Goal: Task Accomplishment & Management: Manage account settings

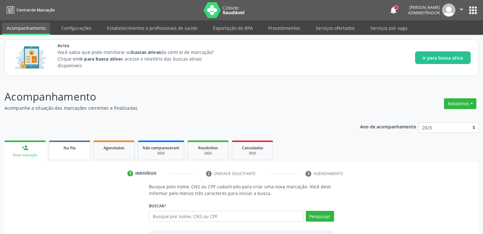
click at [73, 147] on span "Na fila" at bounding box center [69, 147] width 12 height 5
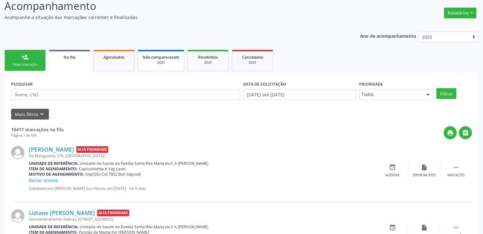
scroll to position [123, 0]
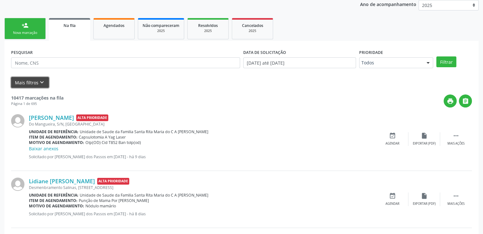
click at [38, 82] on icon "keyboard_arrow_down" at bounding box center [41, 82] width 7 height 7
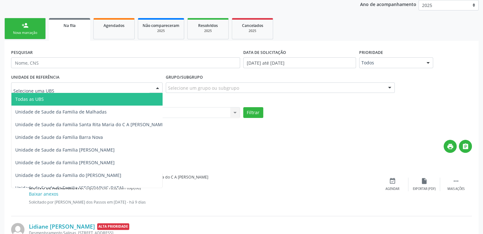
click at [70, 87] on div at bounding box center [86, 88] width 151 height 11
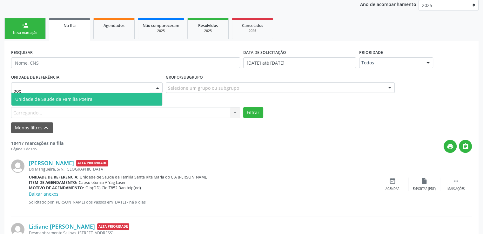
type input "poei"
click at [82, 99] on span "Unidade de Saude da Familia Poeira" at bounding box center [53, 99] width 77 height 6
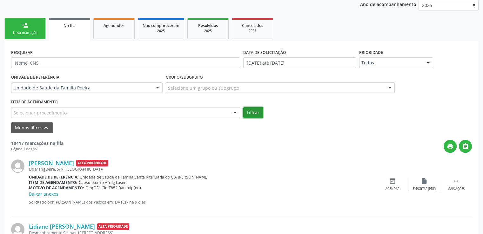
click at [251, 113] on button "Filtrar" at bounding box center [253, 112] width 20 height 11
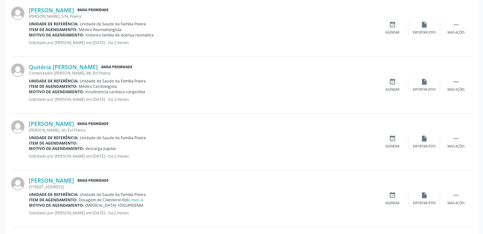
scroll to position [313, 0]
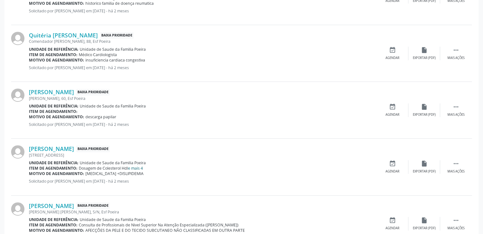
click at [138, 167] on link "e mais 4" at bounding box center [135, 168] width 15 height 5
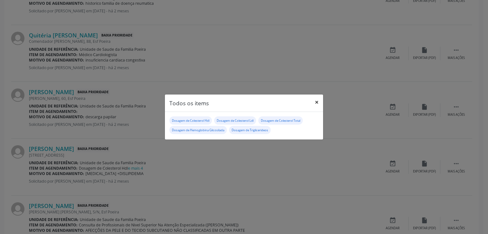
click at [316, 101] on button "×" at bounding box center [316, 103] width 13 height 16
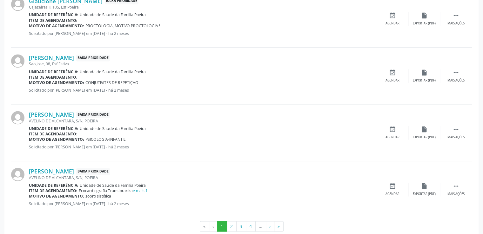
scroll to position [928, 0]
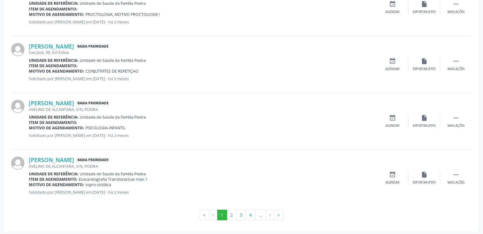
click at [146, 177] on link "e mais 1" at bounding box center [140, 179] width 15 height 5
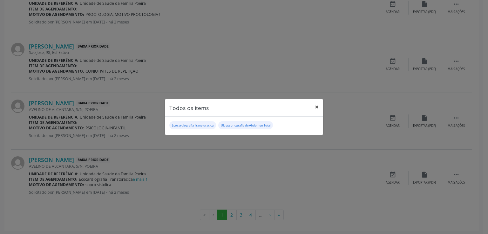
click at [315, 108] on button "×" at bounding box center [316, 107] width 13 height 16
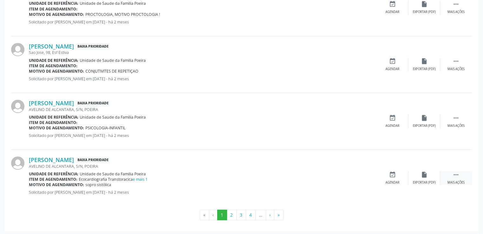
click at [455, 178] on div " Mais ações" at bounding box center [456, 178] width 32 height 14
click at [423, 177] on div "edit Editar" at bounding box center [424, 178] width 32 height 14
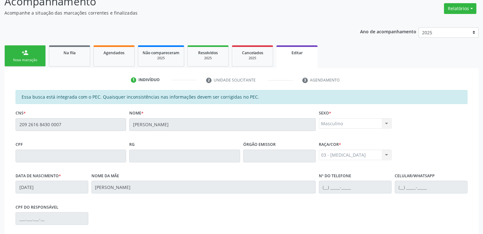
scroll to position [182, 0]
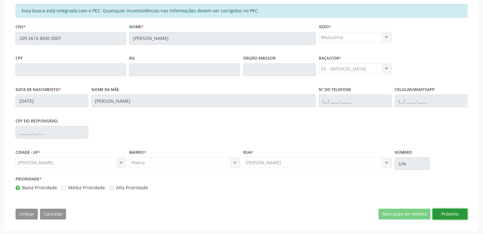
click at [452, 214] on button "Próximo" at bounding box center [449, 214] width 35 height 11
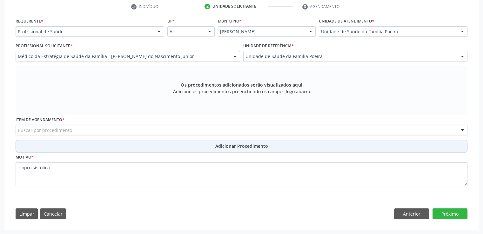
click at [357, 147] on button "Adicionar Procedimento" at bounding box center [242, 146] width 452 height 13
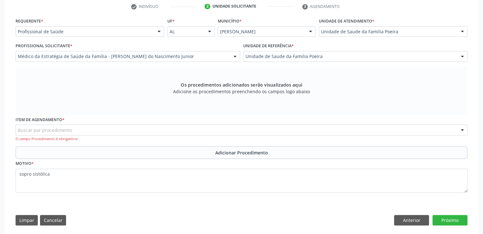
click at [208, 130] on div "Buscar por procedimento" at bounding box center [242, 130] width 452 height 11
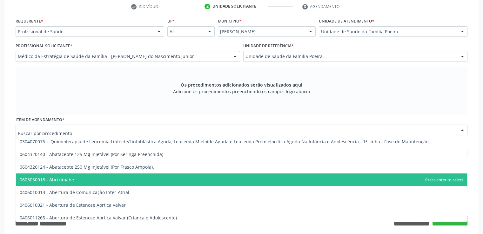
click at [108, 182] on span "0603050018 - Abciximabe" at bounding box center [241, 180] width 451 height 13
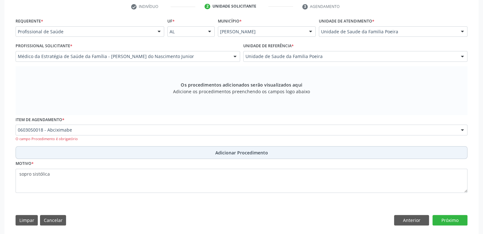
click at [222, 154] on span "Adicionar Procedimento" at bounding box center [241, 153] width 53 height 7
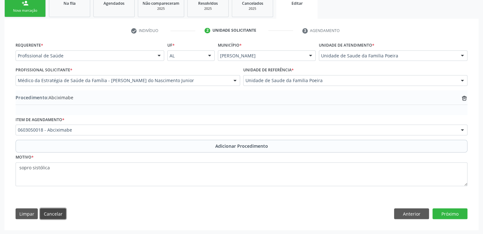
click at [50, 210] on button "Cancelar" at bounding box center [53, 214] width 26 height 11
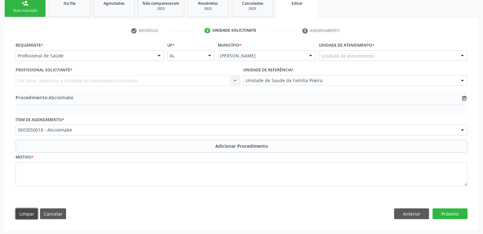
click at [33, 216] on button "Limpar" at bounding box center [27, 214] width 22 height 11
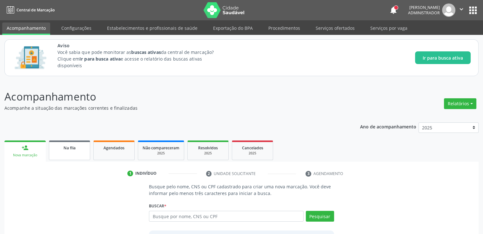
click at [67, 149] on span "Na fila" at bounding box center [69, 147] width 12 height 5
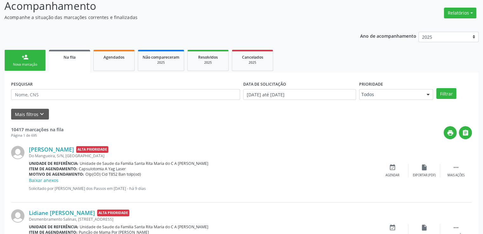
scroll to position [59, 0]
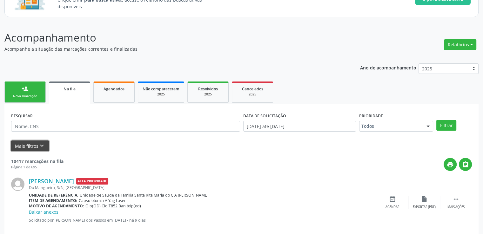
click at [26, 148] on button "Mais filtros keyboard_arrow_down" at bounding box center [30, 146] width 38 height 11
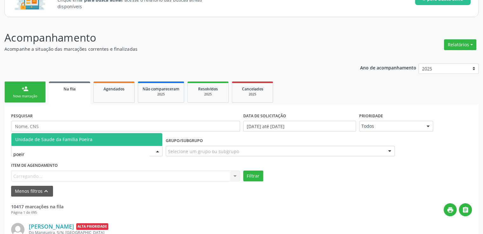
type input "poeira"
click at [68, 143] on span "Unidade de Saude da Familia Poeira" at bounding box center [86, 139] width 151 height 13
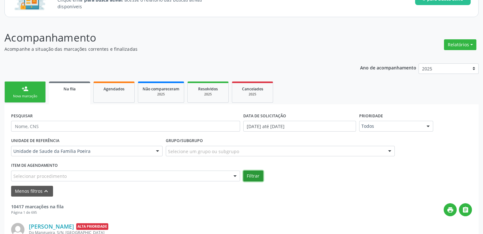
click at [256, 176] on button "Filtrar" at bounding box center [253, 176] width 20 height 11
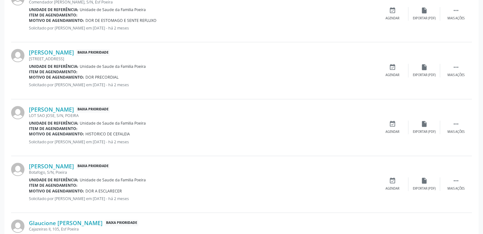
scroll to position [821, 0]
